Goal: Feedback & Contribution: Submit feedback/report problem

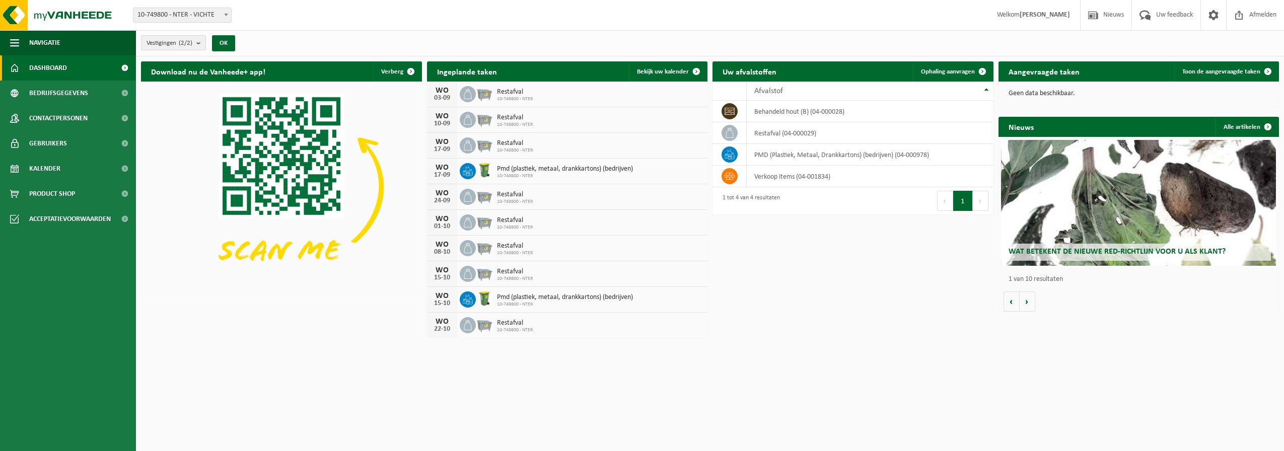
click at [1076, 252] on span "Wat betekent de nieuwe RED-richtlijn voor u als klant?" at bounding box center [1116, 252] width 217 height 8
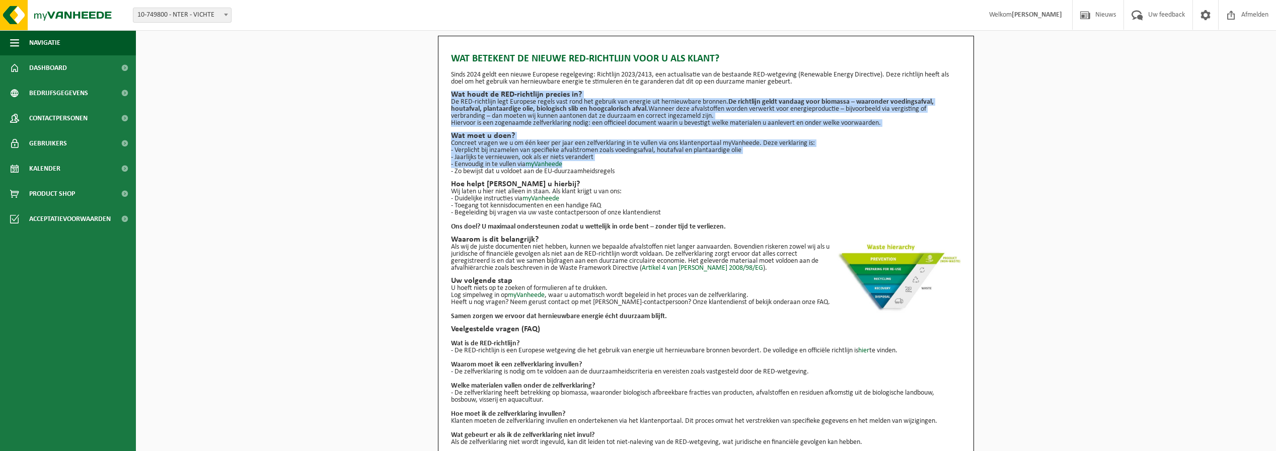
drag, startPoint x: 453, startPoint y: 94, endPoint x: 642, endPoint y: 164, distance: 201.6
click at [642, 164] on div "Wat betekent de nieuwe RED-richtlijn voor u als klant? Sinds 2024 geldt een nie…" at bounding box center [706, 246] width 510 height 400
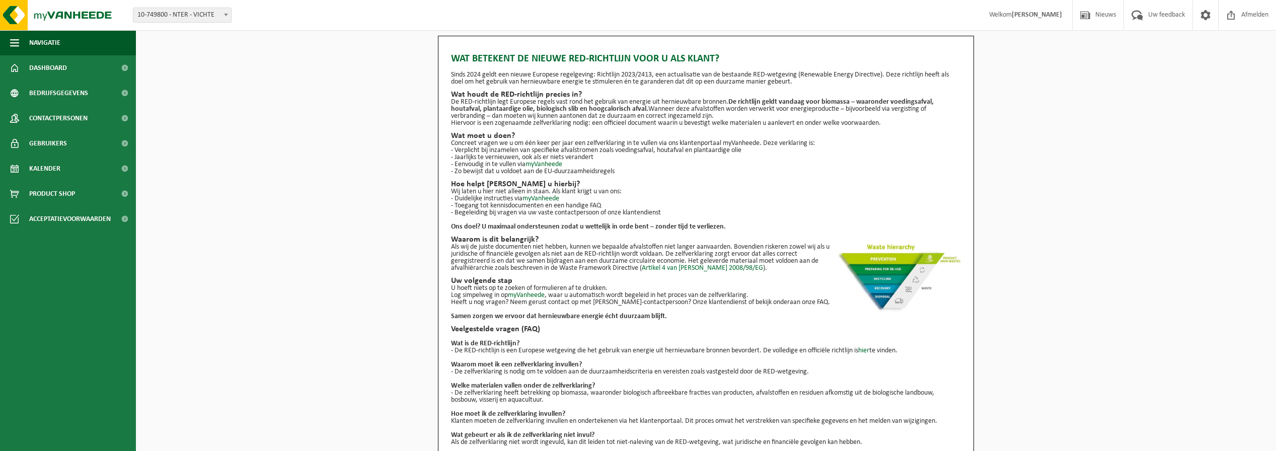
drag, startPoint x: 642, startPoint y: 164, endPoint x: 611, endPoint y: 172, distance: 31.7
click at [612, 170] on p "- Zo bewijst dat u voldoet aan de EU-duurzaamheidsregels" at bounding box center [706, 171] width 510 height 7
drag, startPoint x: 454, startPoint y: 143, endPoint x: 692, endPoint y: 140, distance: 238.1
click at [692, 140] on p "Concreet vragen we u om één keer per jaar een zelfverklaring in te vullen via o…" at bounding box center [706, 143] width 510 height 7
drag, startPoint x: 467, startPoint y: 150, endPoint x: 569, endPoint y: 164, distance: 103.1
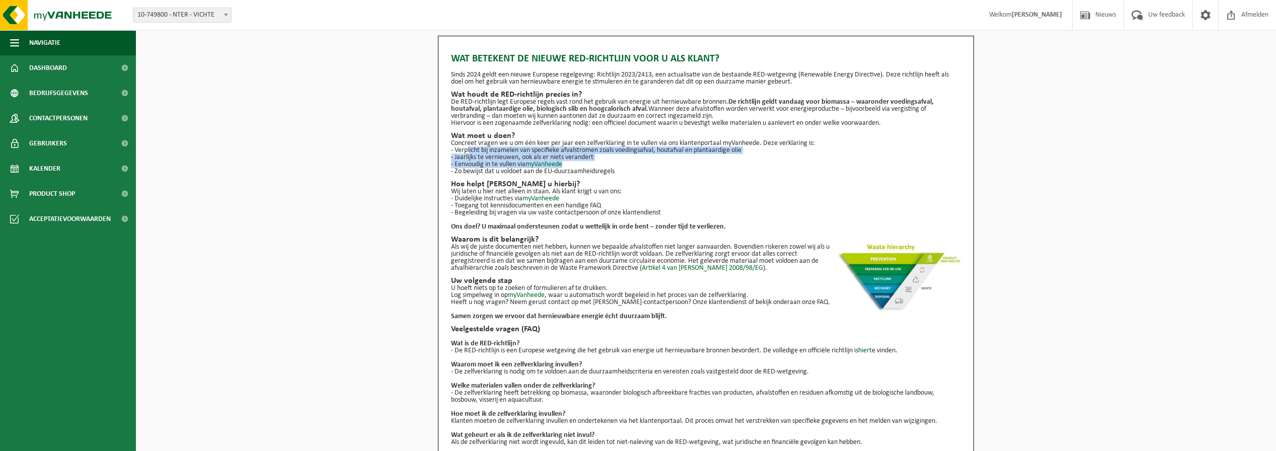
click at [569, 164] on ul "- Verplicht bij inzamelen van specifieke afvalstromen zoals voedingsafval, hout…" at bounding box center [706, 161] width 510 height 28
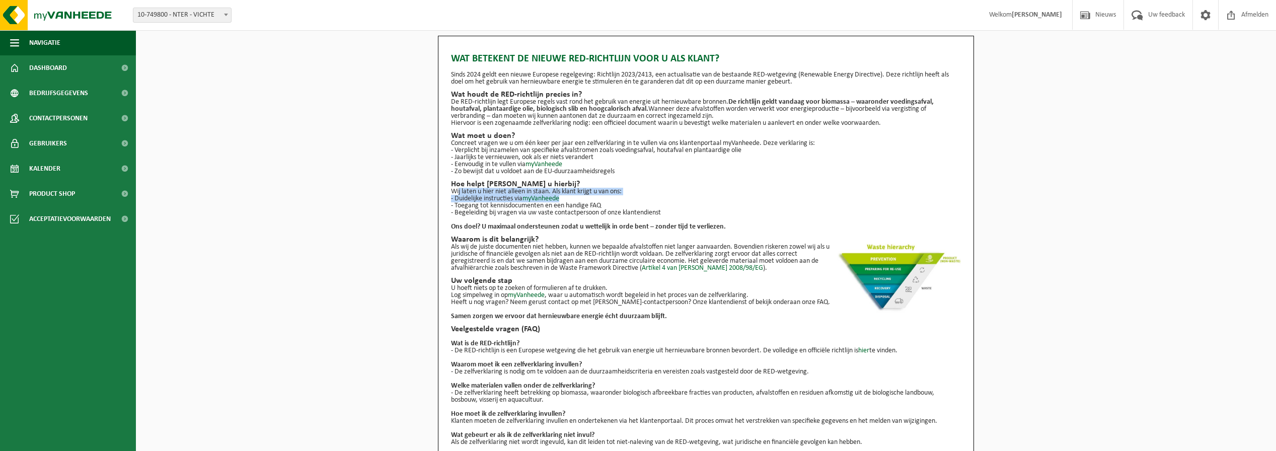
drag, startPoint x: 455, startPoint y: 193, endPoint x: 583, endPoint y: 196, distance: 128.9
click at [583, 196] on div "Wat betekent de nieuwe RED-richtlijn voor u als klant? Sinds 2024 geldt een nie…" at bounding box center [706, 246] width 510 height 400
drag, startPoint x: 583, startPoint y: 196, endPoint x: 505, endPoint y: 214, distance: 80.1
click at [506, 214] on p "- Begeleiding bij vragen via uw vaste contactpersoon of onze klantendienst" at bounding box center [706, 212] width 510 height 7
drag, startPoint x: 454, startPoint y: 205, endPoint x: 670, endPoint y: 211, distance: 216.5
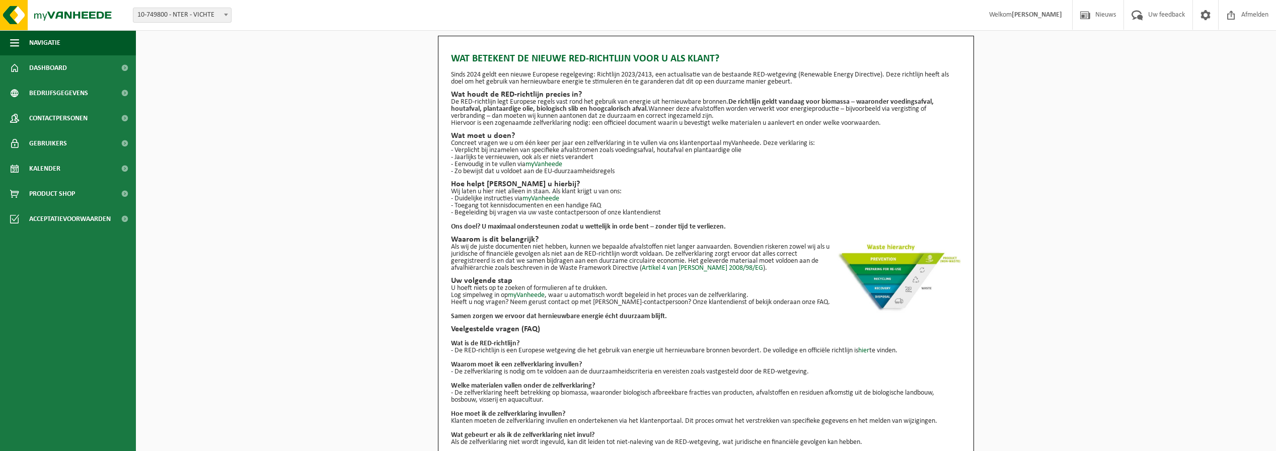
click at [670, 211] on ul "- Duidelijke instructies via myVanheede - Toegang tot kennisdocumenten en een h…" at bounding box center [706, 205] width 510 height 21
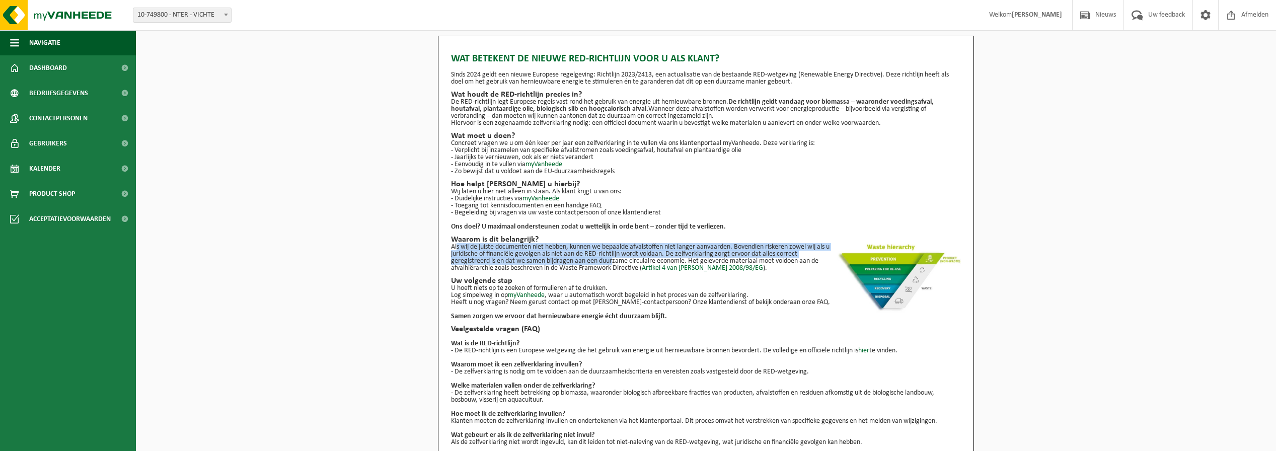
drag, startPoint x: 454, startPoint y: 244, endPoint x: 611, endPoint y: 264, distance: 157.8
click at [611, 264] on p "Als wij de juiste documenten niet hebben, kunnen we bepaalde afvalstoffen niet …" at bounding box center [706, 258] width 510 height 28
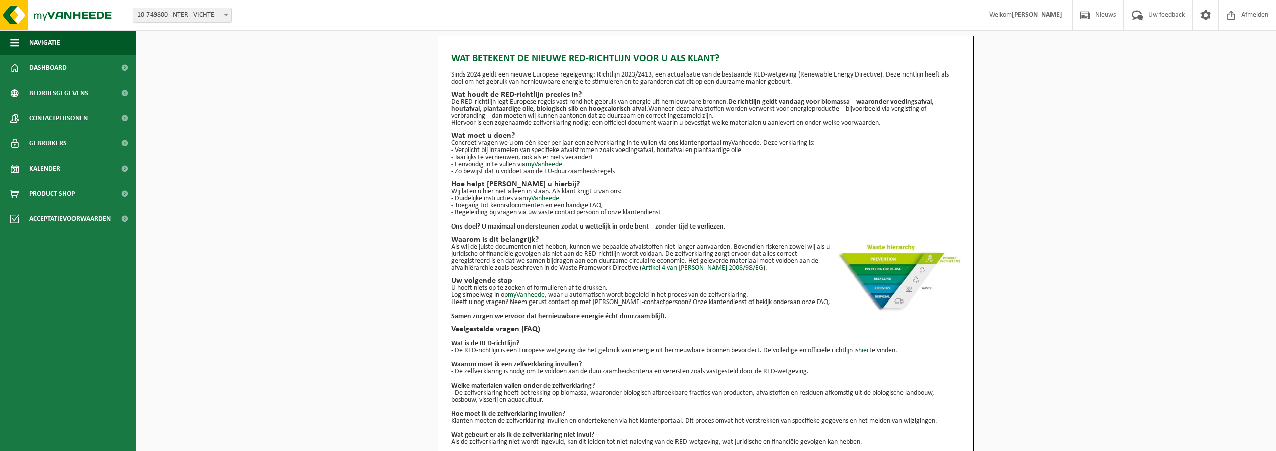
click at [518, 268] on p "Als wij de juiste documenten niet hebben, kunnen we bepaalde afvalstoffen niet …" at bounding box center [706, 258] width 510 height 28
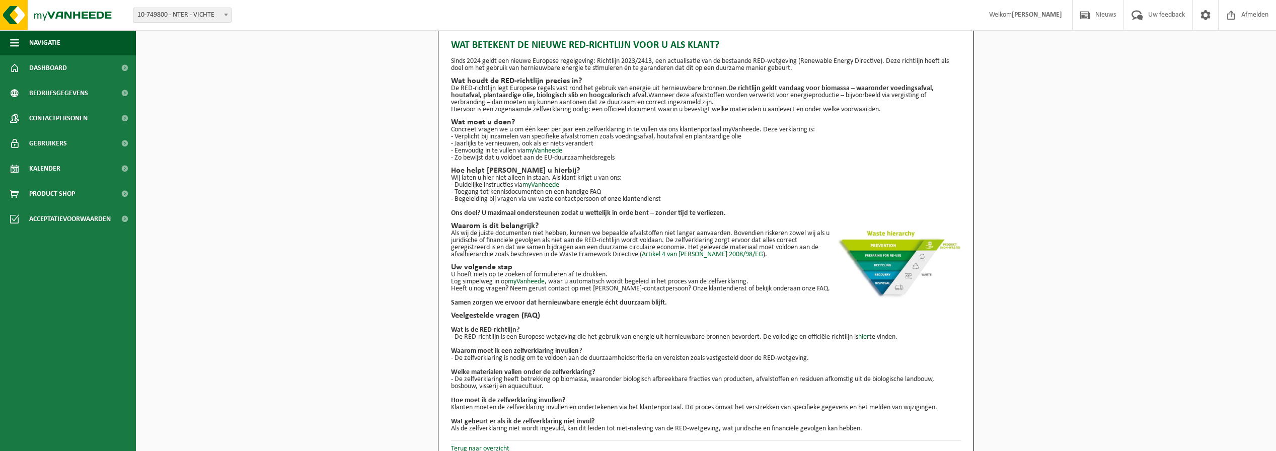
scroll to position [26, 0]
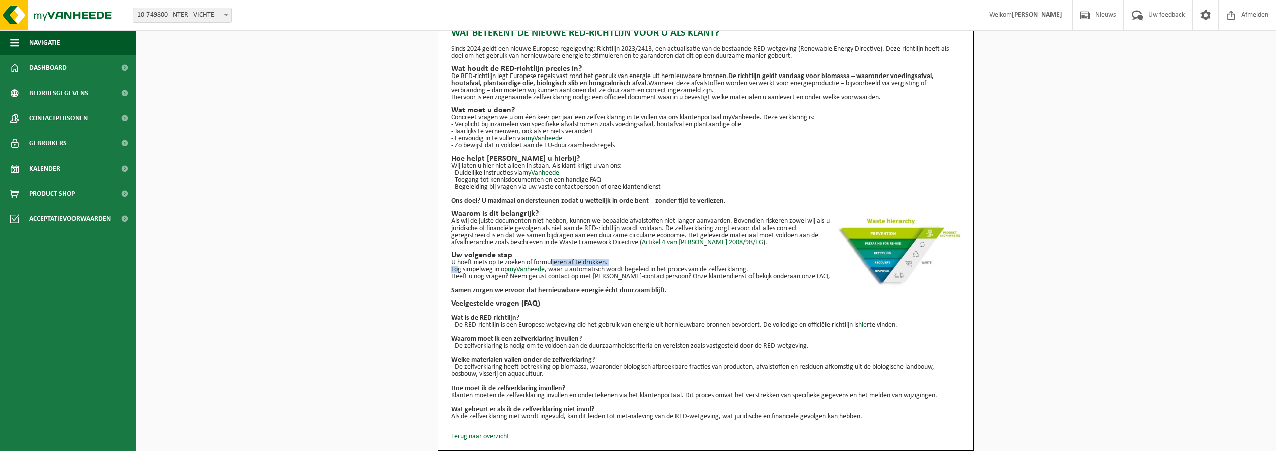
drag, startPoint x: 453, startPoint y: 266, endPoint x: 553, endPoint y: 263, distance: 100.7
click at [553, 263] on p "U hoeft niets op te zoeken of formulieren af te drukken. Log simpelweg in op my…" at bounding box center [706, 266] width 510 height 14
drag, startPoint x: 553, startPoint y: 263, endPoint x: 576, endPoint y: 277, distance: 26.7
click at [576, 277] on p "Heeft u nog vragen? Neem gerust contact op met uw Vanheede-contactpersoon? Onze…" at bounding box center [706, 276] width 510 height 7
click at [487, 437] on link "Terug naar overzicht" at bounding box center [480, 437] width 58 height 8
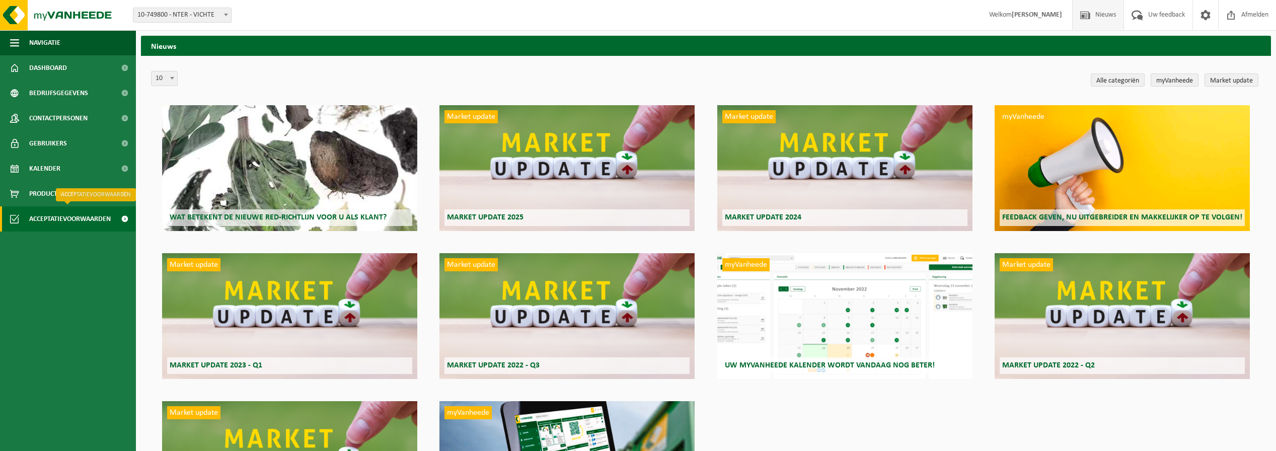
click at [61, 219] on span "Acceptatievoorwaarden" at bounding box center [70, 218] width 82 height 25
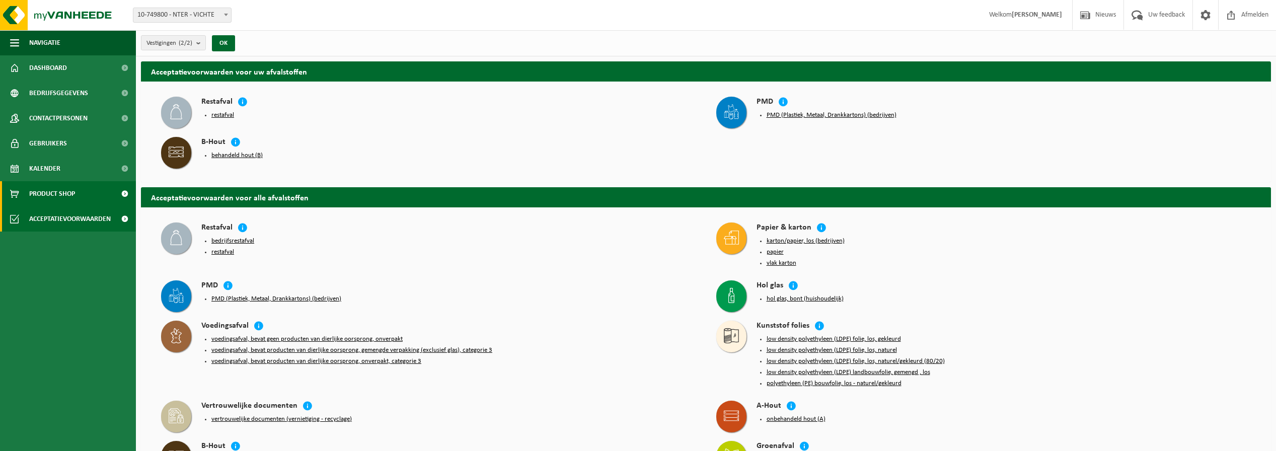
click at [45, 197] on span "Product Shop" at bounding box center [52, 193] width 46 height 25
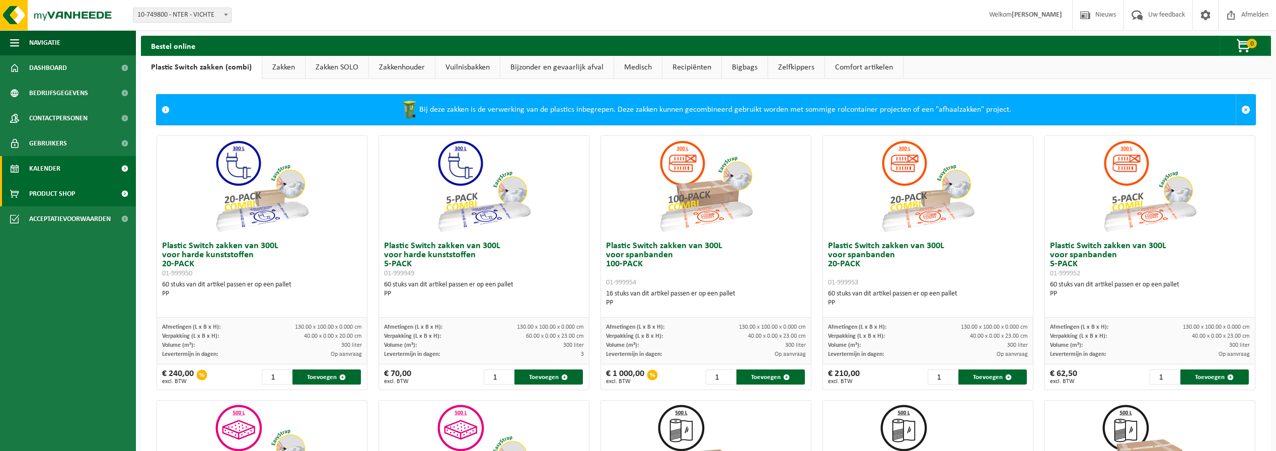
click at [71, 170] on link "Kalender" at bounding box center [68, 168] width 136 height 25
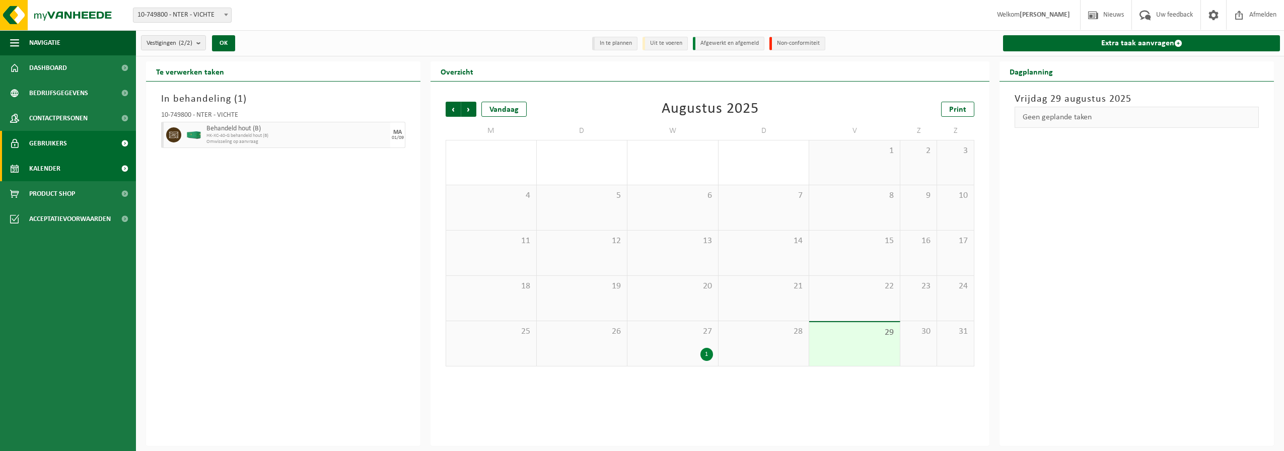
click at [61, 141] on span "Gebruikers" at bounding box center [48, 143] width 38 height 25
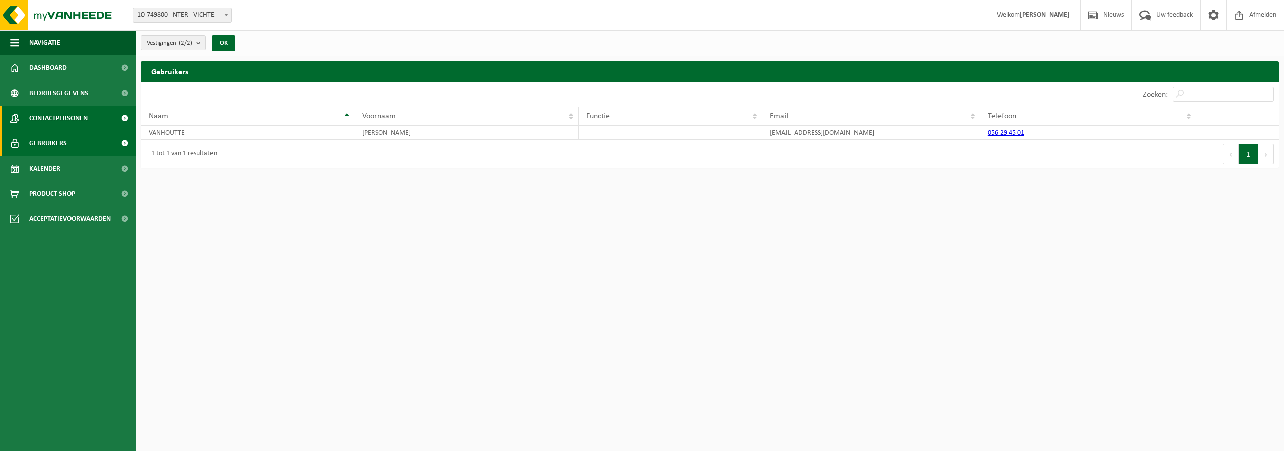
click at [62, 117] on span "Contactpersonen" at bounding box center [58, 118] width 58 height 25
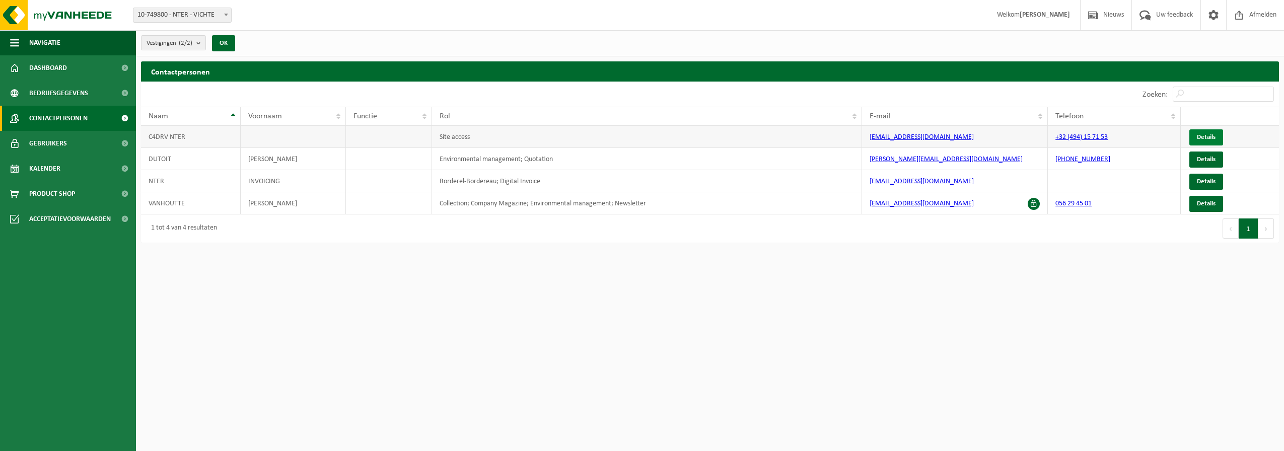
click at [1198, 137] on span "Details" at bounding box center [1206, 137] width 19 height 7
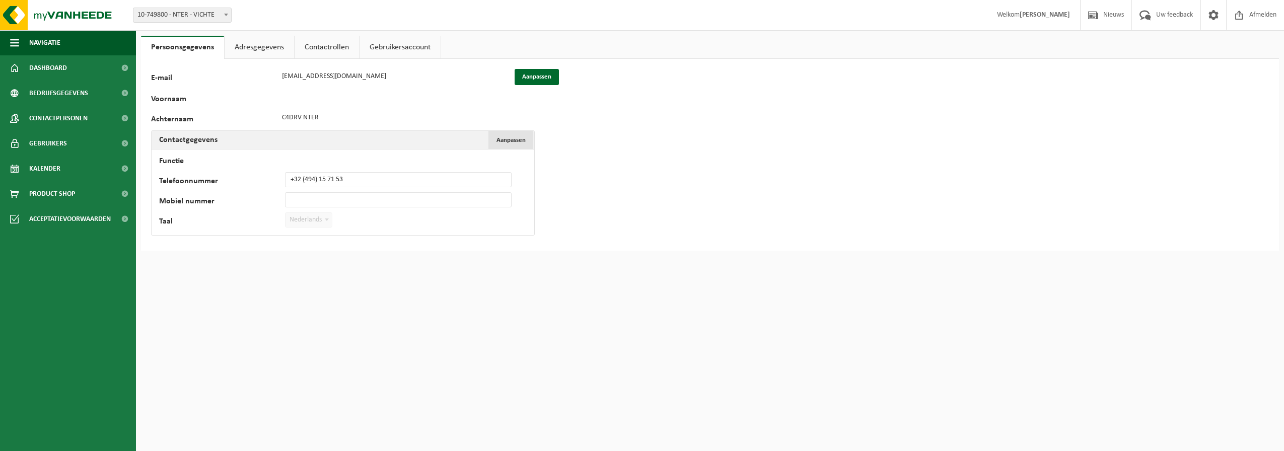
click at [516, 141] on span "Aanpassen" at bounding box center [510, 140] width 29 height 7
click at [363, 178] on input "+32 (494) 15 71 53" at bounding box center [398, 179] width 227 height 15
drag, startPoint x: 363, startPoint y: 178, endPoint x: 261, endPoint y: 178, distance: 102.2
click at [261, 178] on div "Telefoonnummer +32 (494) 15 71 53" at bounding box center [340, 179] width 362 height 15
click at [187, 237] on button "Bevestigen" at bounding box center [186, 241] width 52 height 16
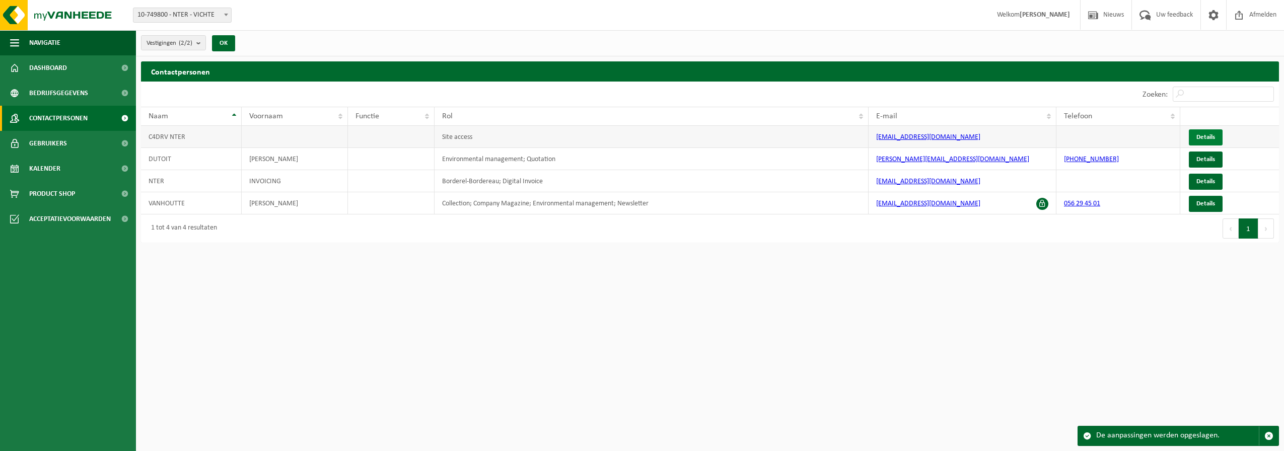
click at [1204, 137] on span "Details" at bounding box center [1205, 137] width 19 height 7
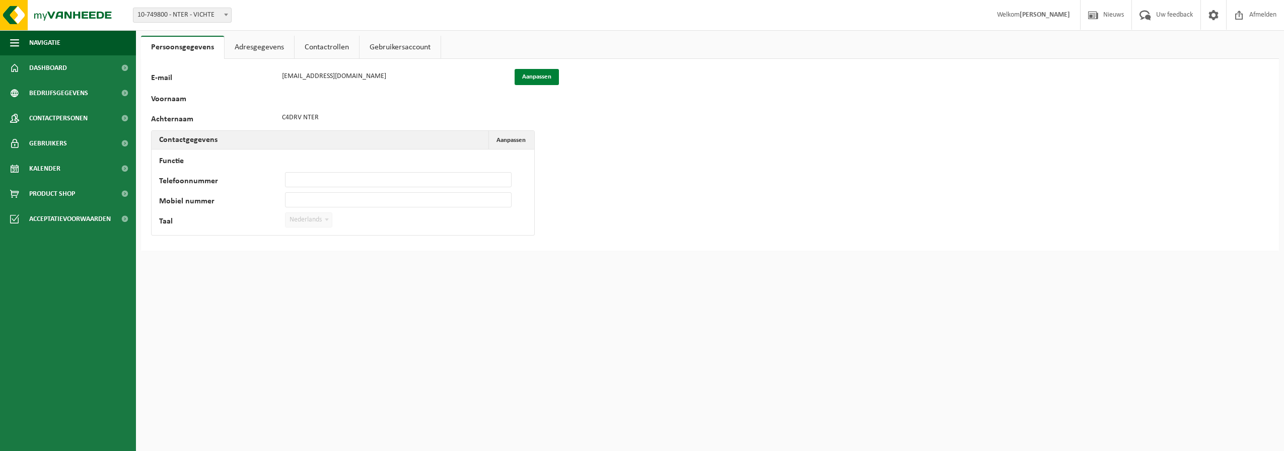
click at [532, 79] on button "Aanpassen" at bounding box center [536, 77] width 44 height 16
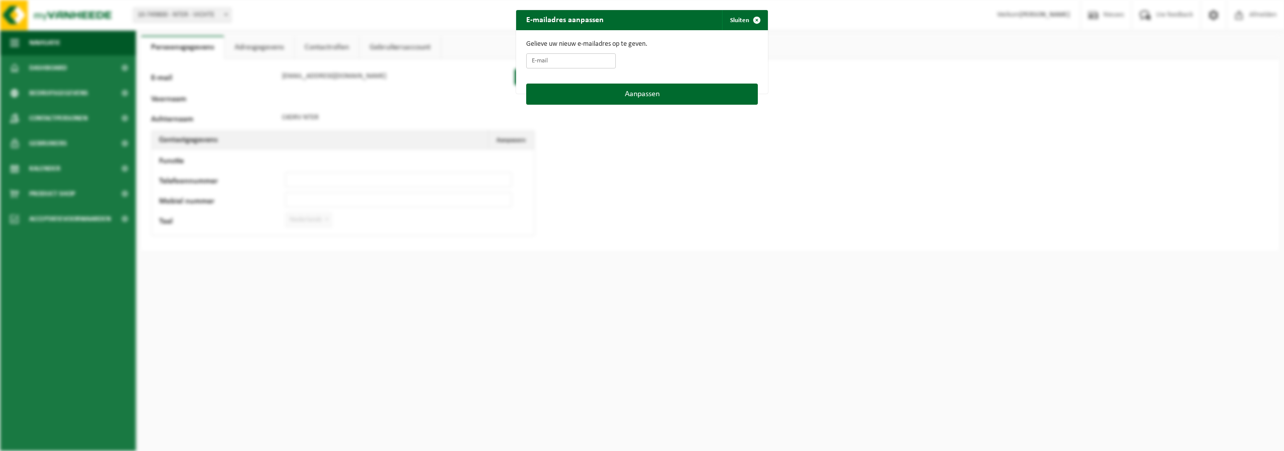
click at [544, 65] on input "E-mail" at bounding box center [571, 60] width 90 height 15
type input "[EMAIL_ADDRESS][DOMAIN_NAME]"
click at [619, 95] on button "Aanpassen" at bounding box center [642, 94] width 232 height 21
type input "[EMAIL_ADDRESS][DOMAIN_NAME]"
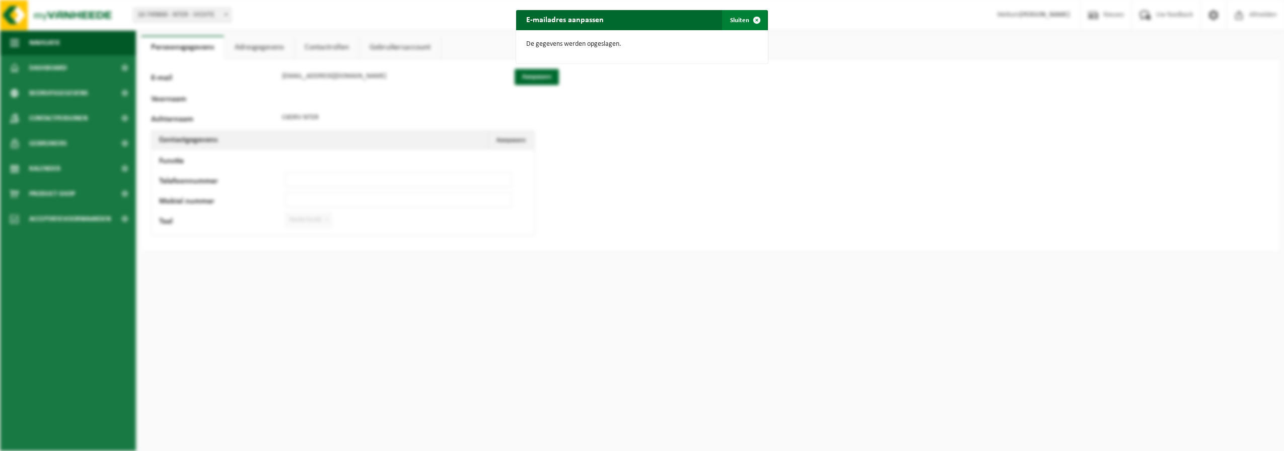
click at [752, 18] on span "button" at bounding box center [756, 20] width 20 height 20
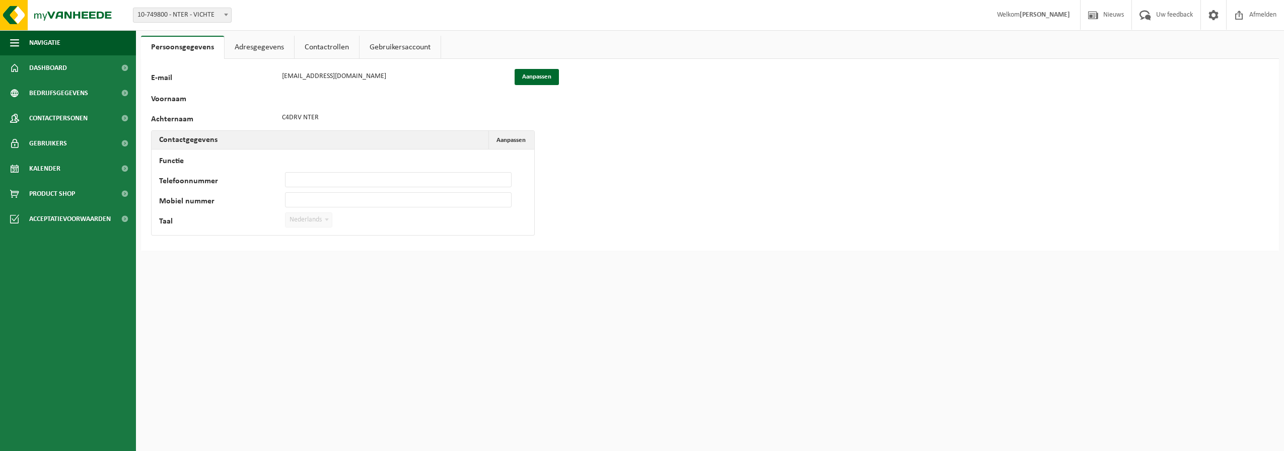
click at [257, 47] on link "Adresgegevens" at bounding box center [259, 47] width 69 height 23
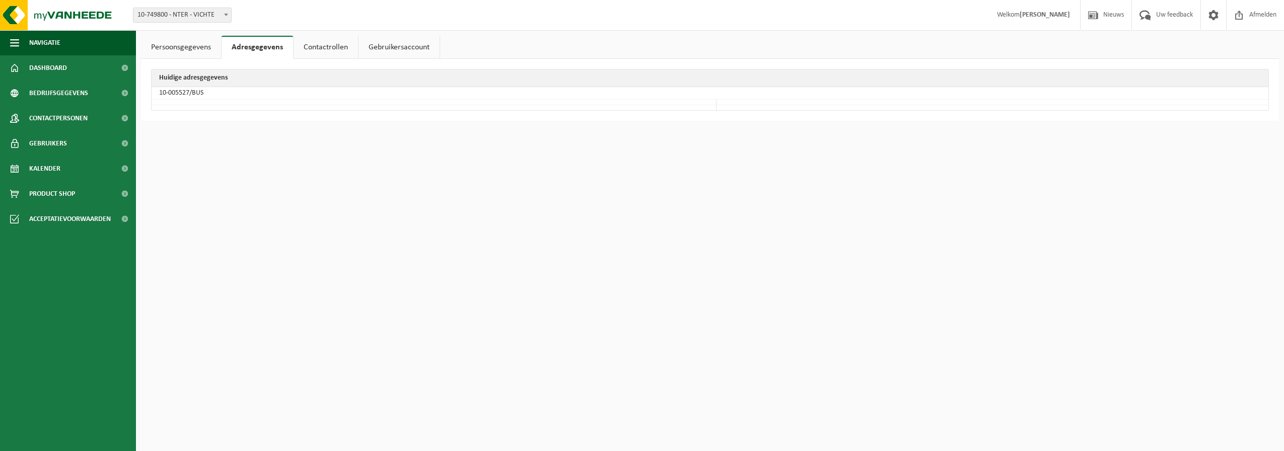
click at [339, 43] on link "Contactrollen" at bounding box center [325, 47] width 64 height 23
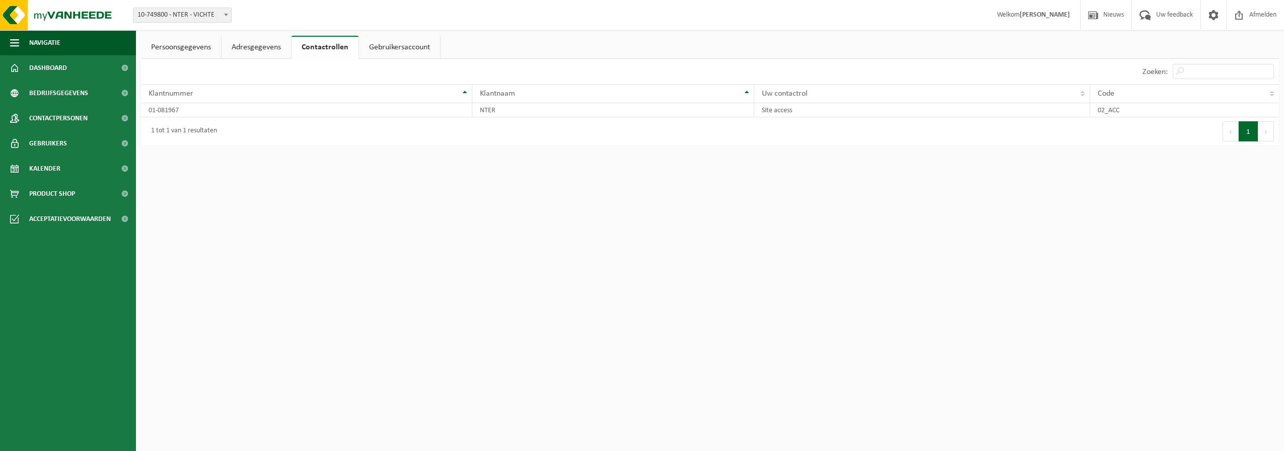
click at [401, 40] on link "Gebruikersaccount" at bounding box center [399, 47] width 81 height 23
click at [190, 46] on link "Persoonsgegevens" at bounding box center [181, 47] width 80 height 23
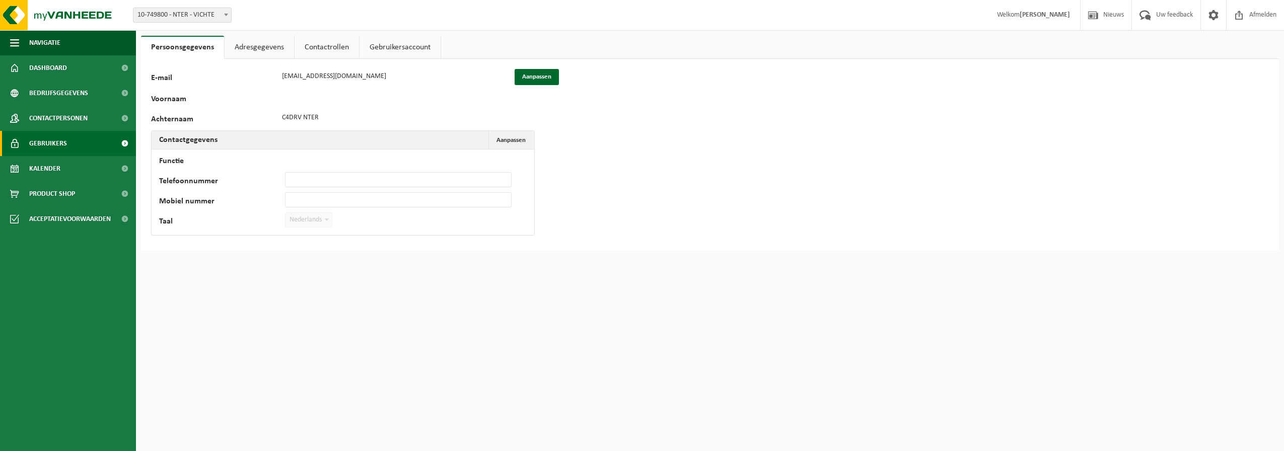
click at [37, 144] on span "Gebruikers" at bounding box center [48, 143] width 38 height 25
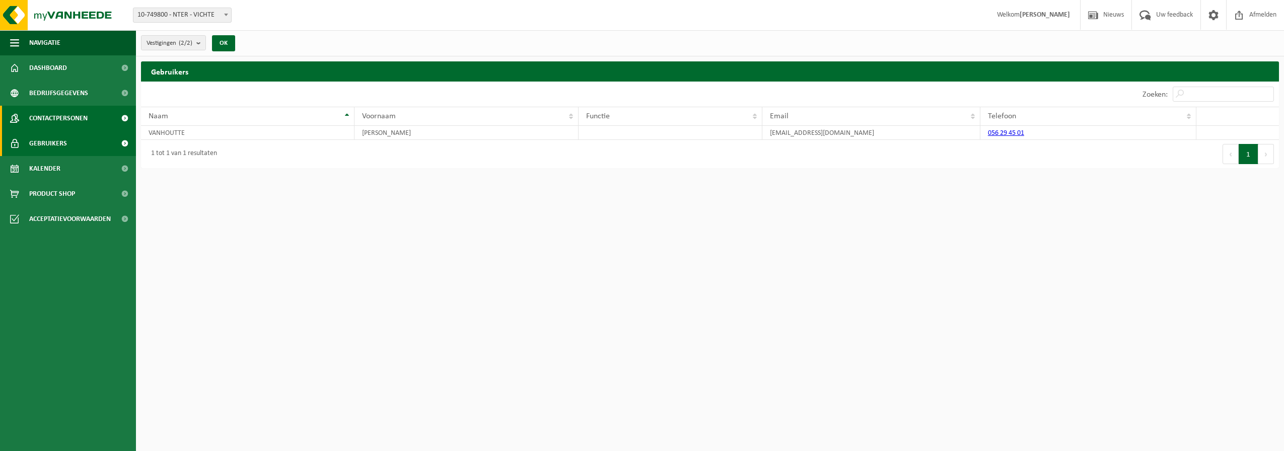
click at [56, 111] on span "Contactpersonen" at bounding box center [58, 118] width 58 height 25
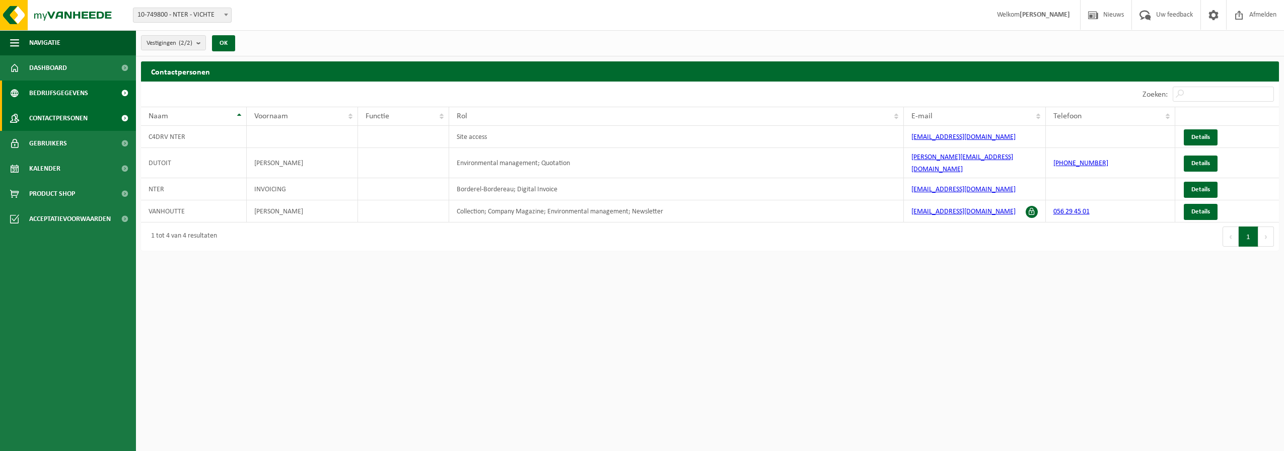
click at [63, 94] on span "Bedrijfsgegevens" at bounding box center [58, 93] width 59 height 25
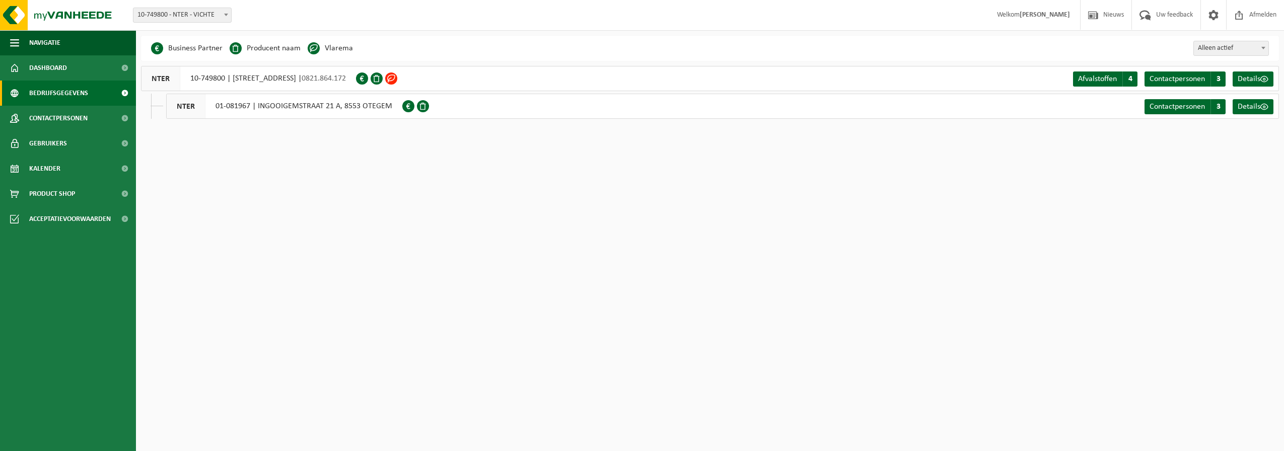
click at [397, 79] on span at bounding box center [391, 78] width 12 height 12
click at [1098, 80] on span "Afvalstoffen" at bounding box center [1097, 79] width 39 height 8
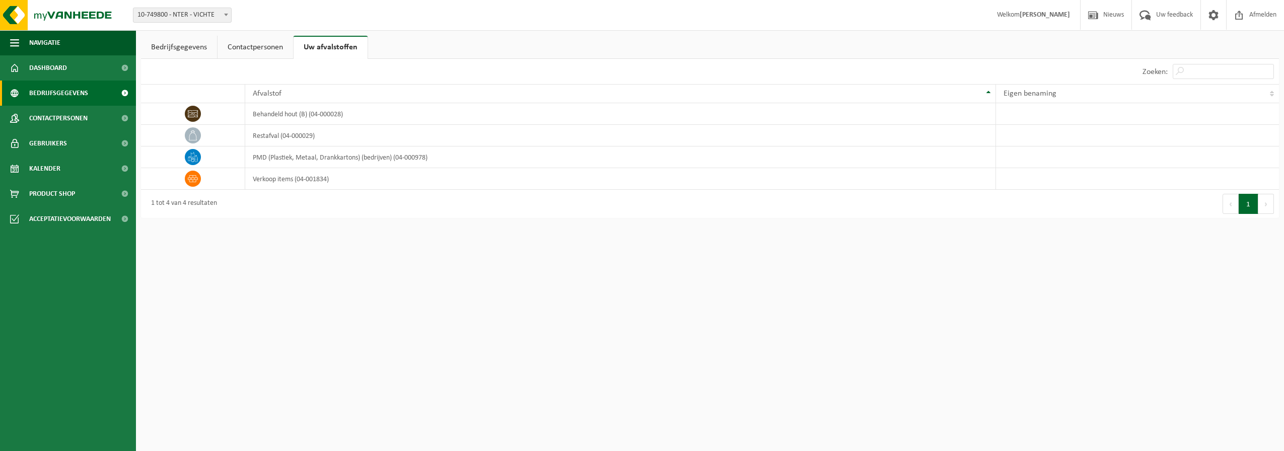
click at [57, 94] on span "Bedrijfsgegevens" at bounding box center [58, 93] width 59 height 25
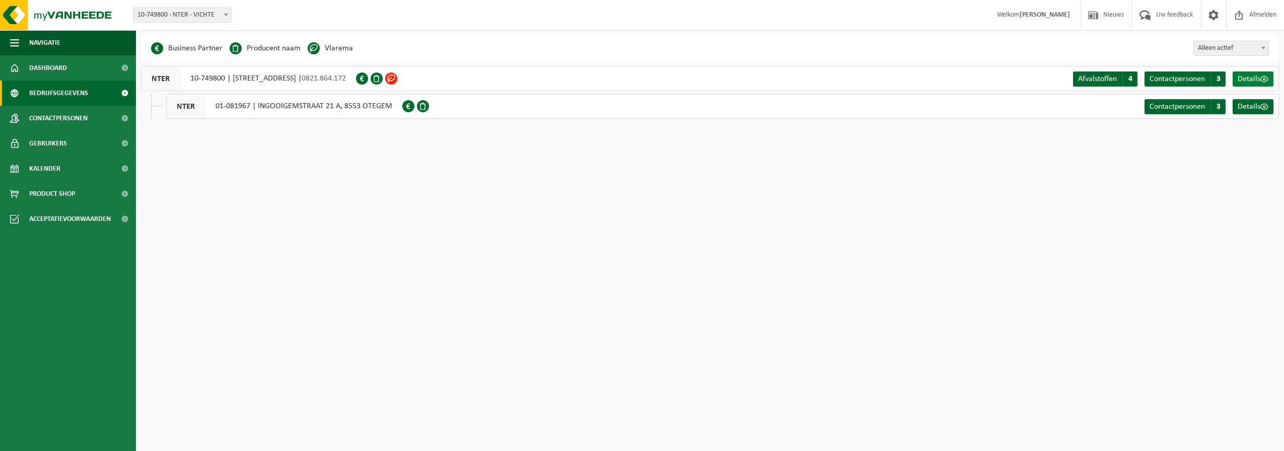
click at [1249, 82] on span "Details" at bounding box center [1248, 79] width 23 height 8
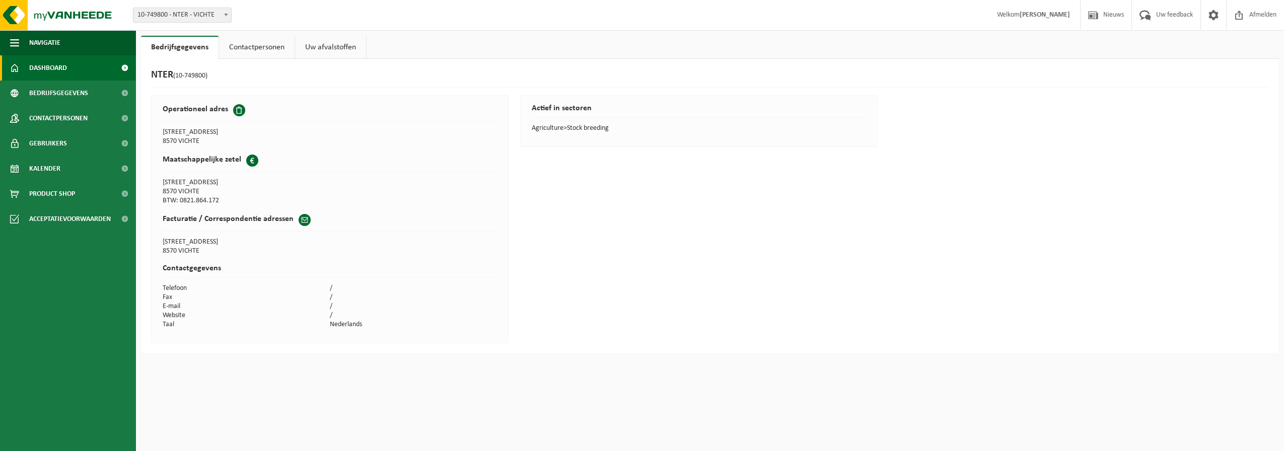
click at [71, 65] on link "Dashboard" at bounding box center [68, 67] width 136 height 25
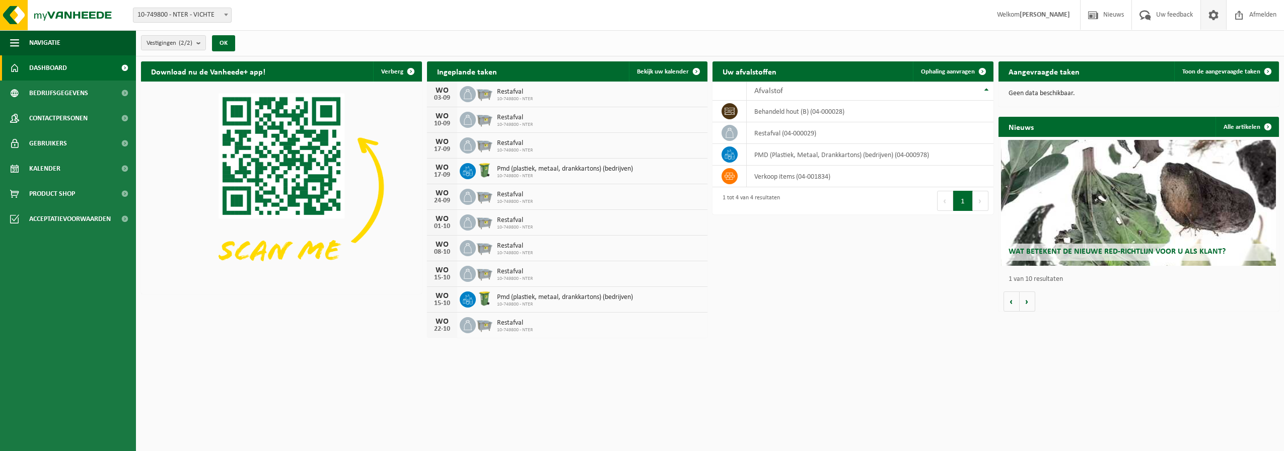
click at [1216, 15] on span at bounding box center [1213, 15] width 15 height 30
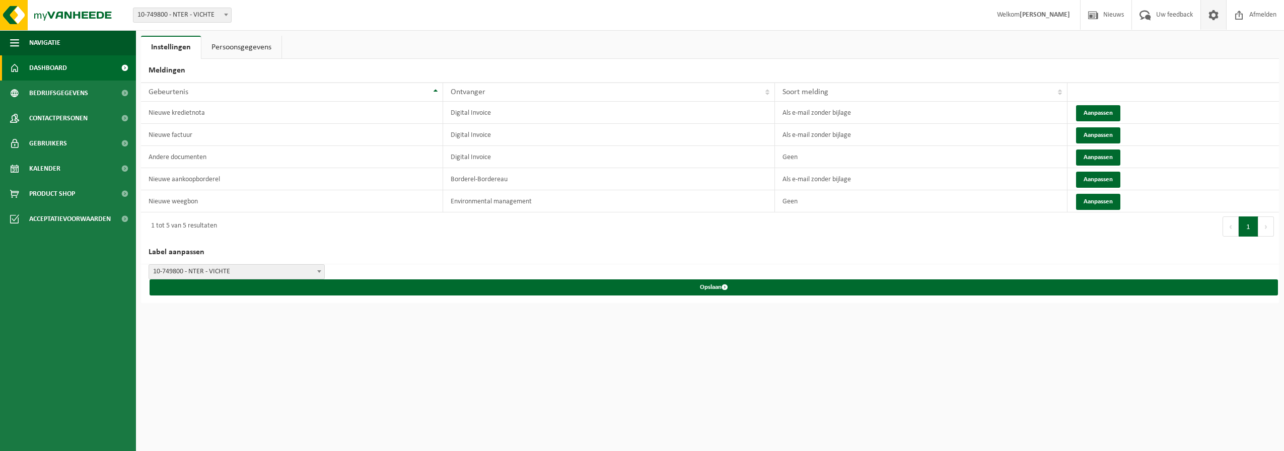
click at [60, 67] on span "Dashboard" at bounding box center [48, 67] width 38 height 25
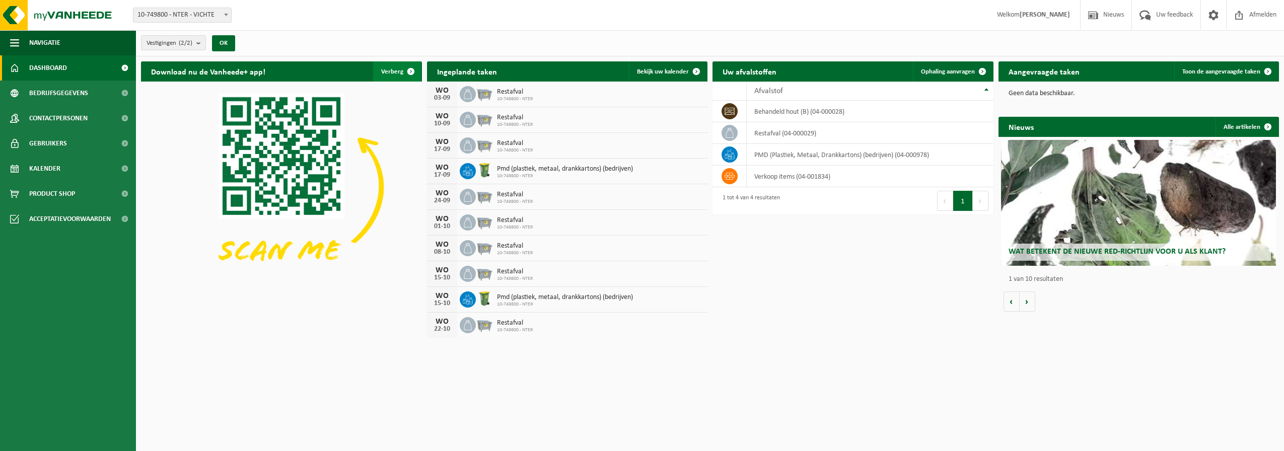
click at [406, 70] on span "button" at bounding box center [411, 71] width 20 height 20
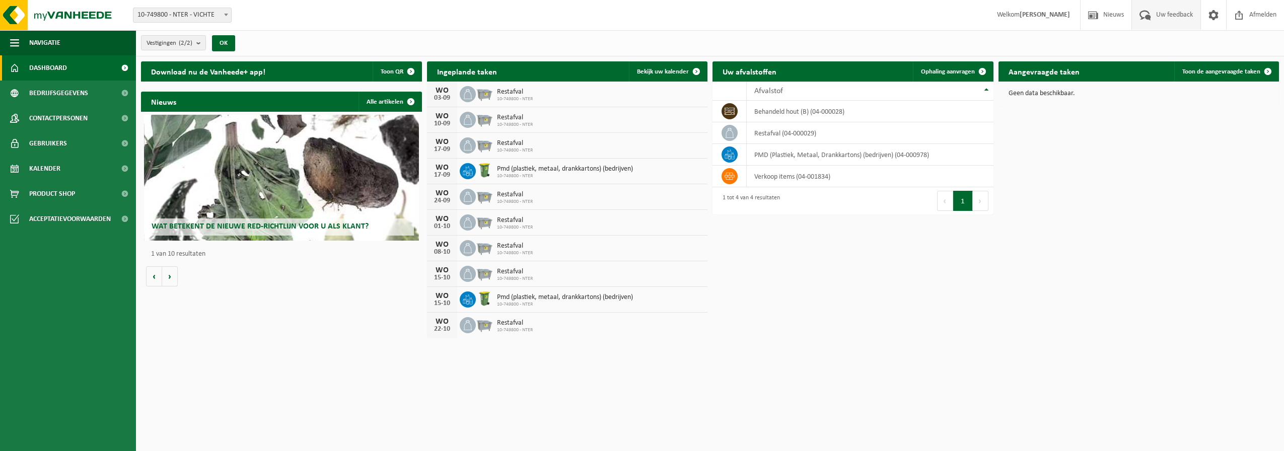
click at [1160, 14] on span "Uw feedback" at bounding box center [1174, 15] width 42 height 30
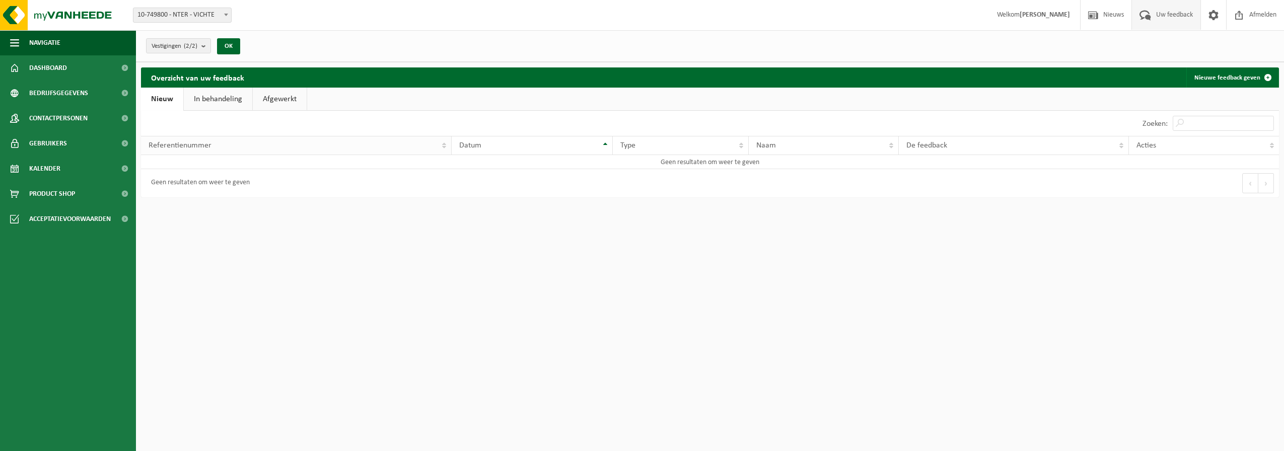
click at [214, 146] on div "Referentienummer" at bounding box center [293, 145] width 290 height 8
click at [307, 180] on div "Geen resultaten om weer te geven" at bounding box center [425, 183] width 569 height 28
click at [57, 65] on span "Dashboard" at bounding box center [48, 67] width 38 height 25
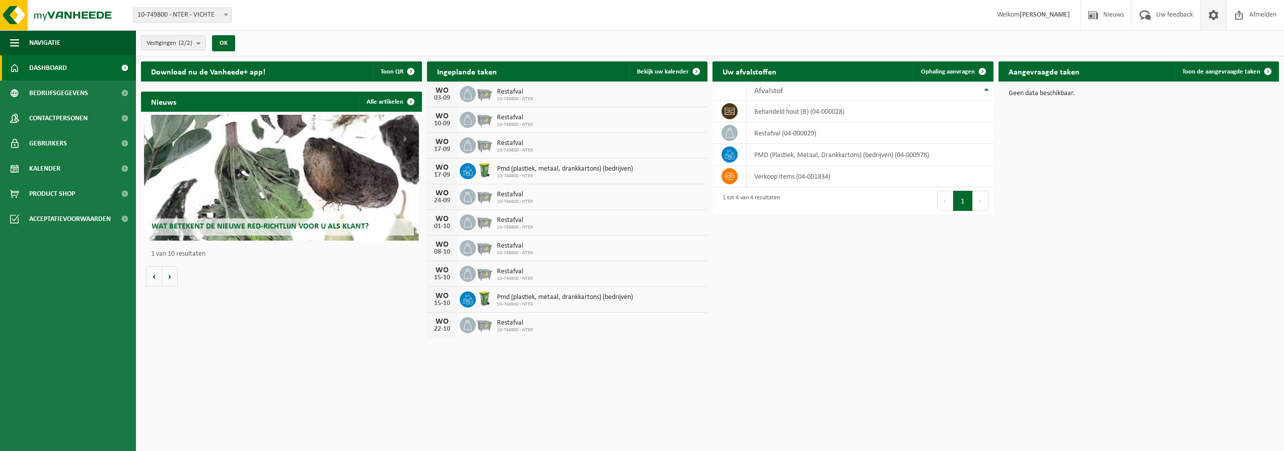
click at [1211, 13] on span at bounding box center [1213, 15] width 15 height 30
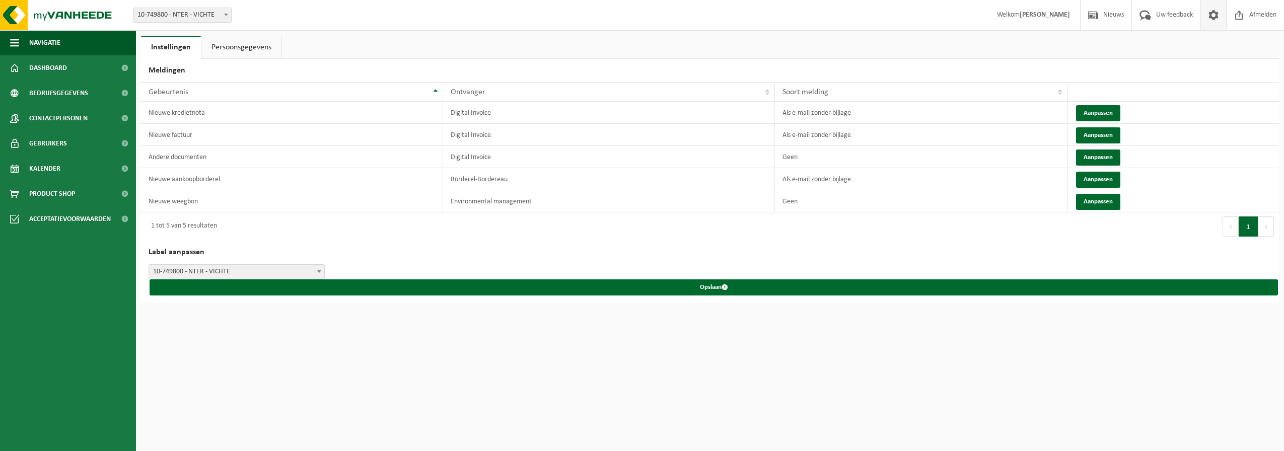
click at [1209, 14] on span at bounding box center [1213, 15] width 15 height 30
click at [1153, 14] on span "Uw feedback" at bounding box center [1174, 15] width 42 height 30
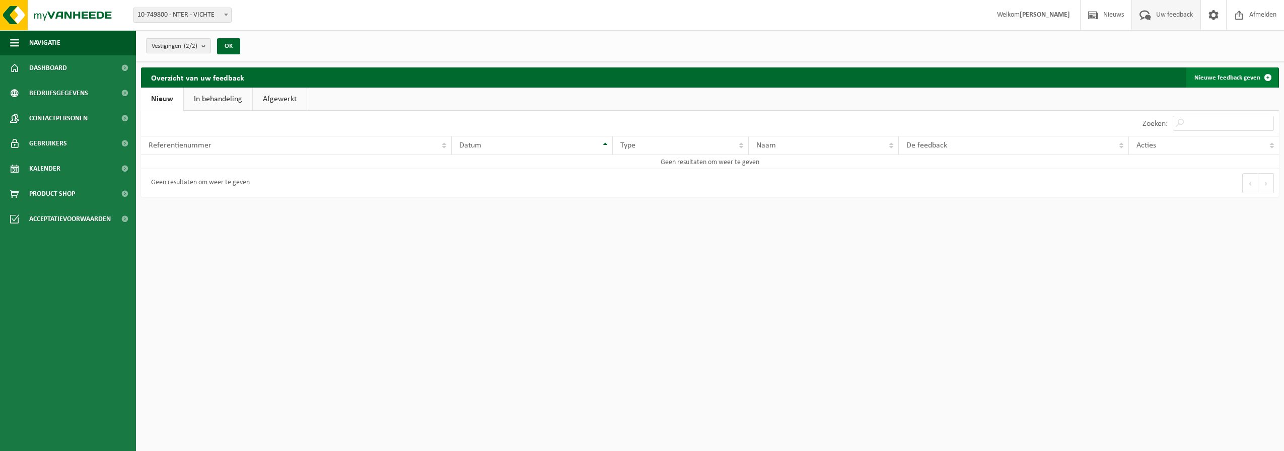
click at [1228, 81] on link "Nieuwe feedback geven" at bounding box center [1232, 77] width 92 height 20
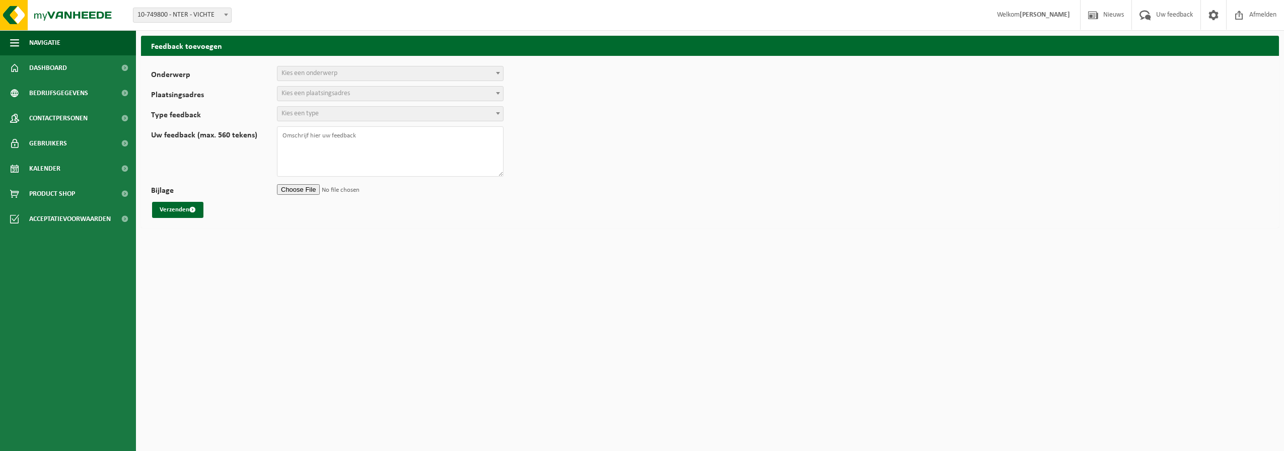
select select
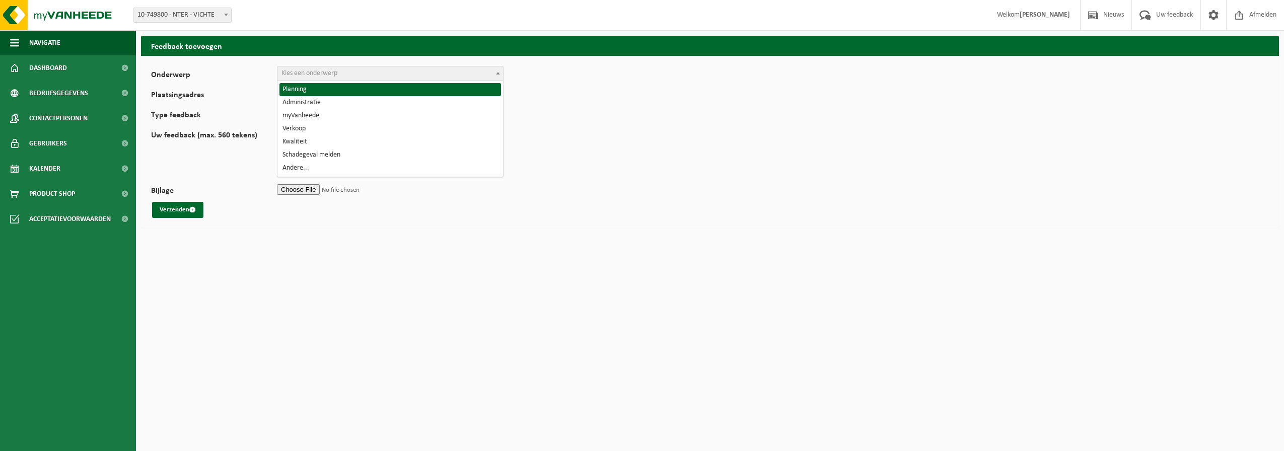
click at [299, 75] on span "Kies een onderwerp" at bounding box center [309, 73] width 56 height 8
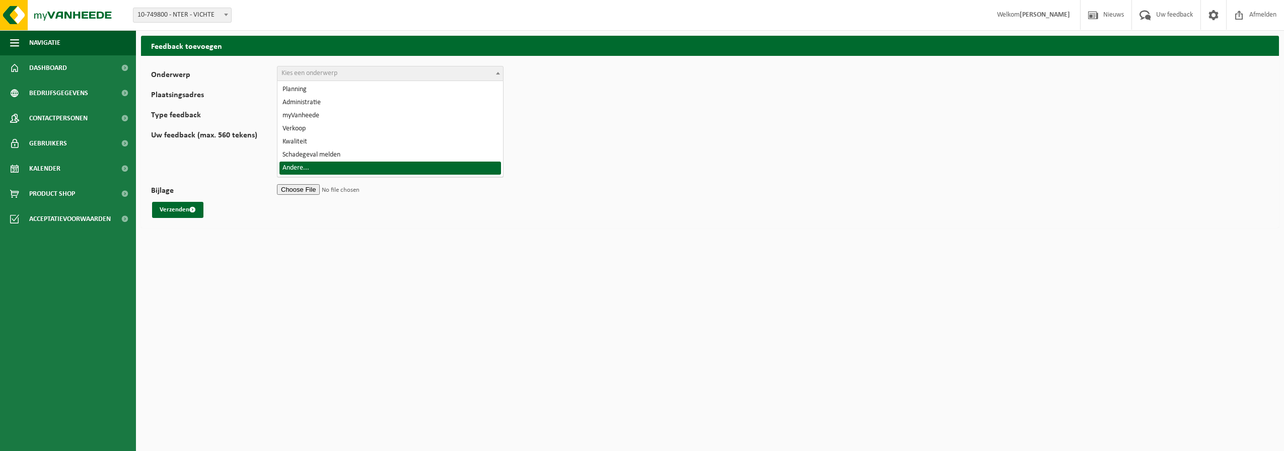
select select "32"
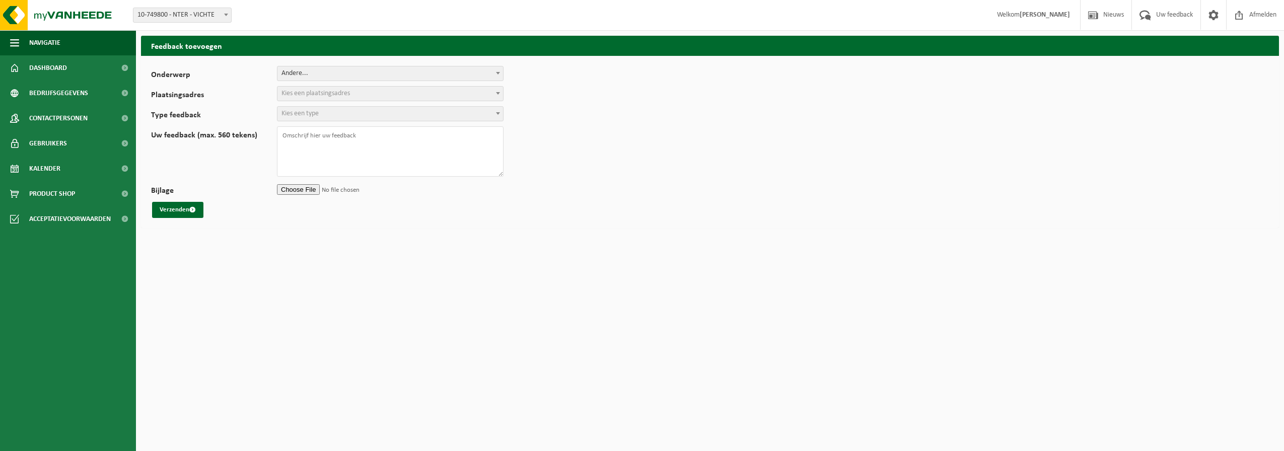
click at [312, 93] on span "Kies een plaatsingsadres" at bounding box center [315, 94] width 68 height 8
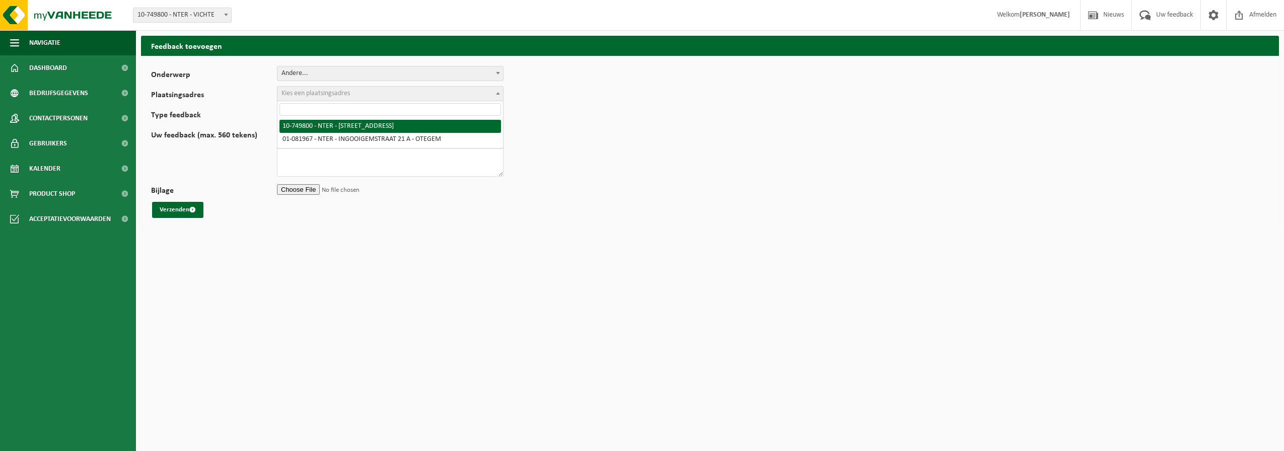
select select "23433"
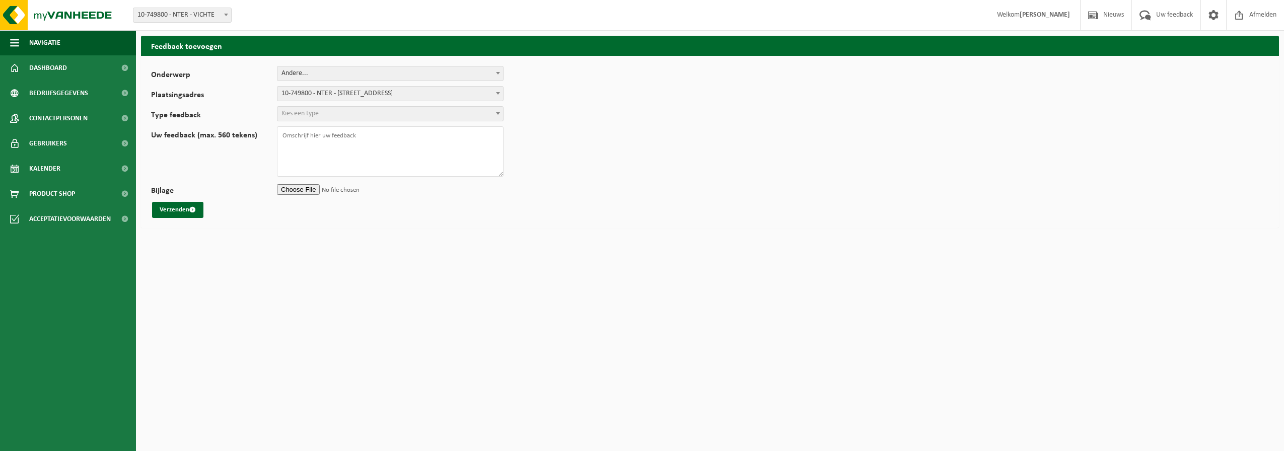
click at [340, 112] on span "Kies een type" at bounding box center [390, 114] width 226 height 14
select select "ISS"
click at [327, 141] on textarea "Uw feedback (max. 560 tekens)" at bounding box center [390, 151] width 227 height 50
drag, startPoint x: 438, startPoint y: 152, endPoint x: 407, endPoint y: 153, distance: 30.7
click at [407, 153] on textarea "We moeten de RED-verklaring ingeven, maar dit vinden we niet terug op het porta…" at bounding box center [390, 151] width 227 height 50
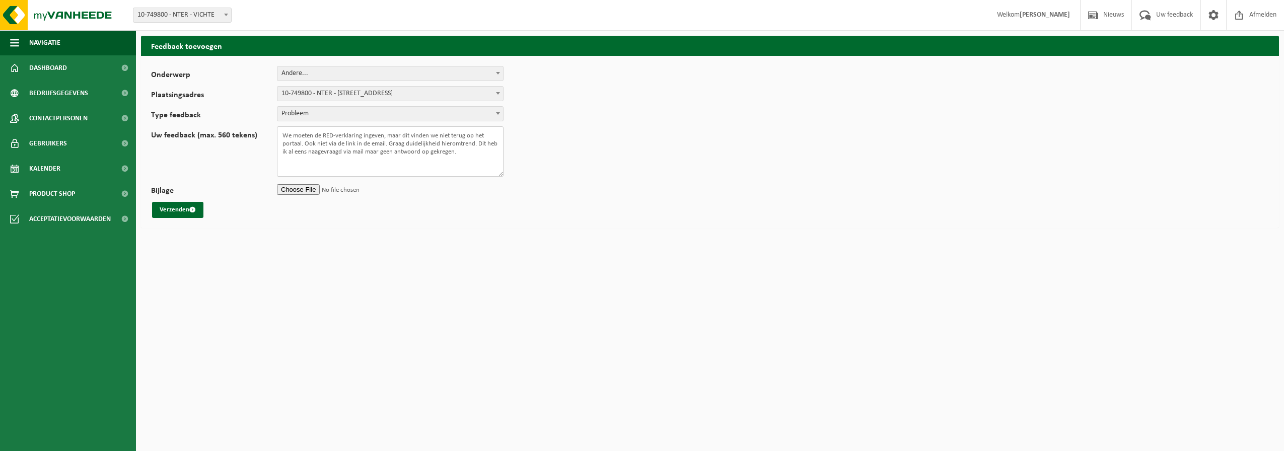
click at [380, 148] on textarea "We moeten de RED-verklaring ingeven, maar dit vinden we niet terug op het porta…" at bounding box center [390, 151] width 227 height 50
click at [327, 151] on textarea "We moeten de RED-verklaring ingeven, maar dit vinden we niet terug op het porta…" at bounding box center [390, 151] width 227 height 50
click at [453, 140] on textarea "We moeten de RED-verklaring ingeven, maar dit vinden we niet terug op het porta…" at bounding box center [390, 151] width 227 height 50
click at [457, 144] on textarea "We moeten de RED-verklaring ingeven, maar dit vinden we niet terug op het porta…" at bounding box center [390, 151] width 227 height 50
click at [376, 164] on textarea "We moeten de RED-verklaring ingeven, maar dit vinden we niet terug op het porta…" at bounding box center [390, 151] width 227 height 50
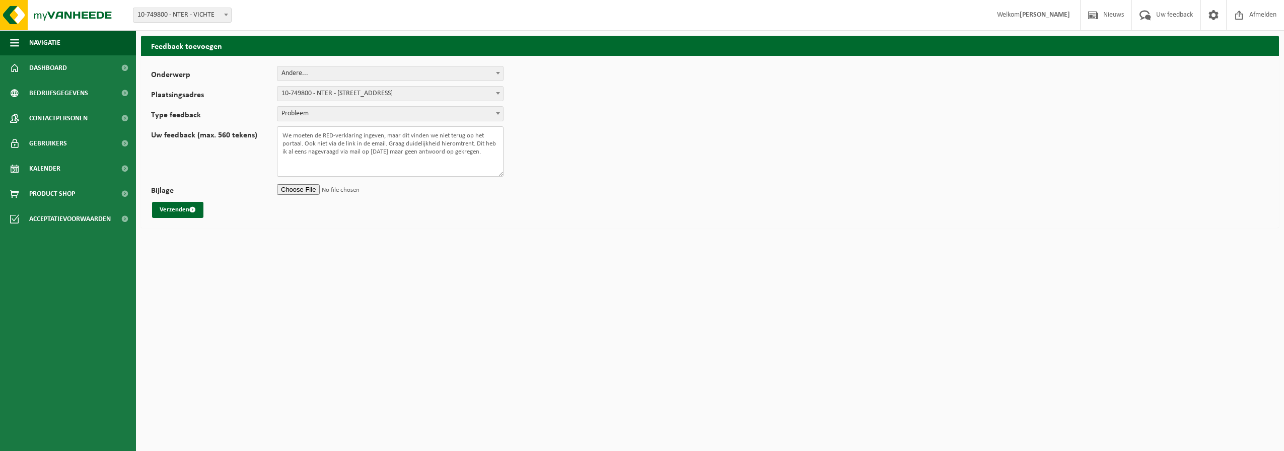
click at [419, 163] on textarea "We moeten de RED-verklaring ingeven, maar dit vinden we niet terug op het porta…" at bounding box center [390, 151] width 227 height 50
click at [495, 155] on textarea "We moeten de RED-verklaring ingeven, maar dit vinden we niet terug op het porta…" at bounding box center [390, 151] width 227 height 50
click at [302, 163] on textarea "We moeten de RED-verklaring ingeven, maar dit vinden we niet terug op het porta…" at bounding box center [390, 151] width 227 height 50
click at [500, 150] on textarea "We moeten de RED-verklaring ingeven, maar dit vinden we niet terug op het porta…" at bounding box center [390, 151] width 227 height 50
type textarea "We moeten de RED-verklaring ingeven, maar dit vinden we niet terug op het porta…"
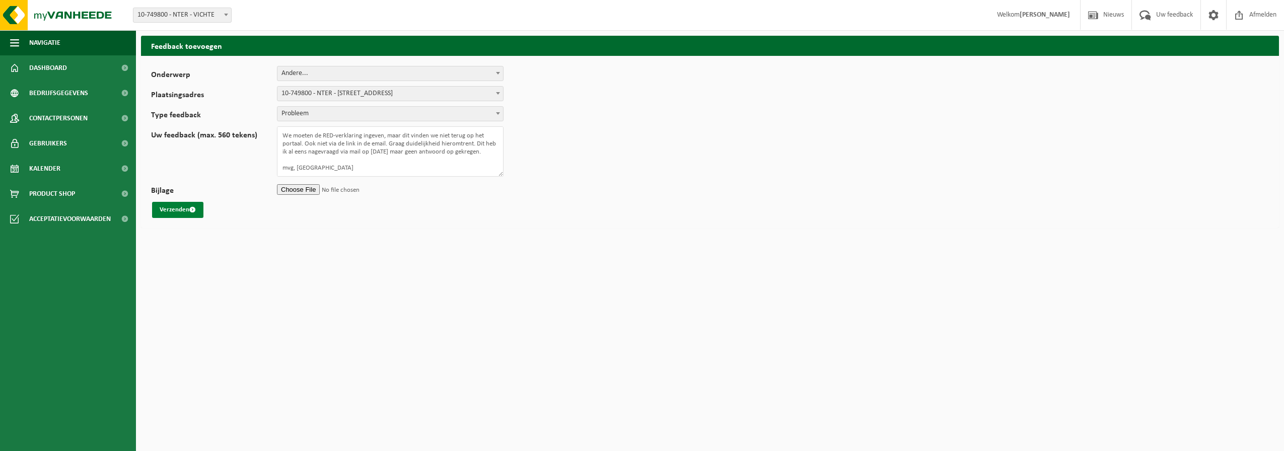
click at [173, 209] on button "Verzenden" at bounding box center [177, 210] width 51 height 16
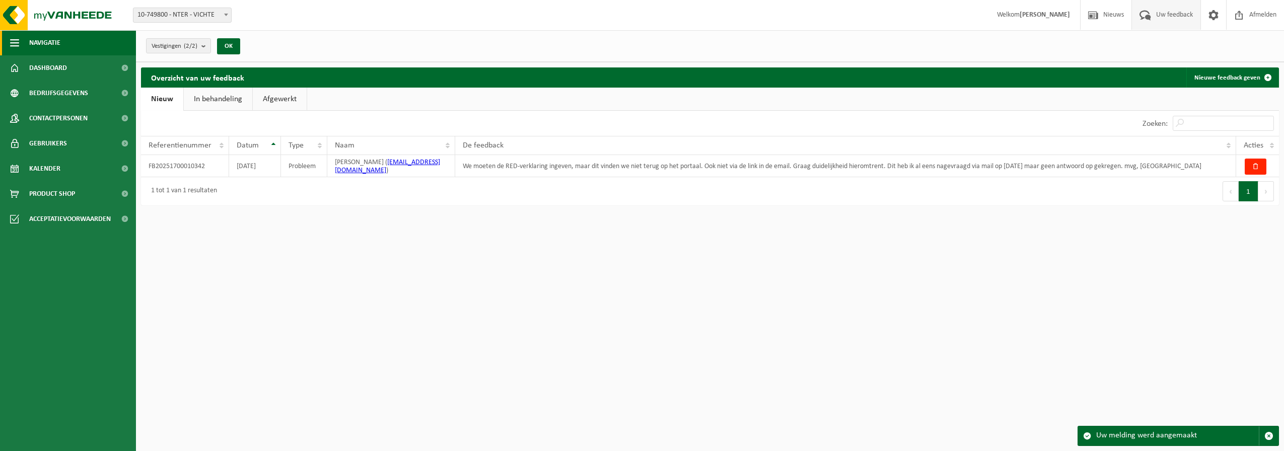
click at [40, 46] on span "Navigatie" at bounding box center [44, 42] width 31 height 25
